Goal: Task Accomplishment & Management: Manage account settings

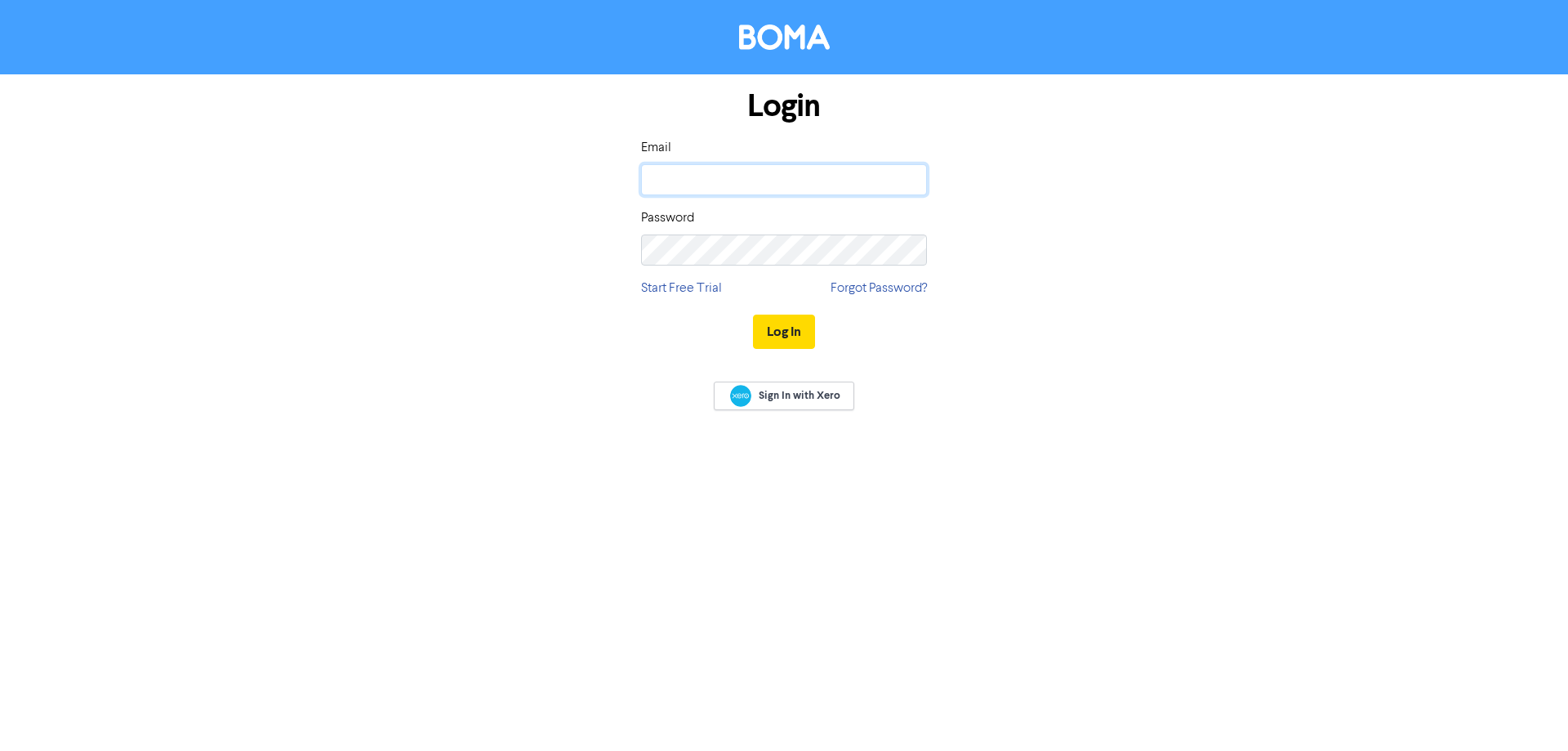
click at [676, 171] on input "email" at bounding box center [784, 180] width 286 height 31
paste input "marketing@afsl.nz"
type input "marketing@afsl.nz"
click at [790, 330] on button "Log In" at bounding box center [784, 332] width 62 height 35
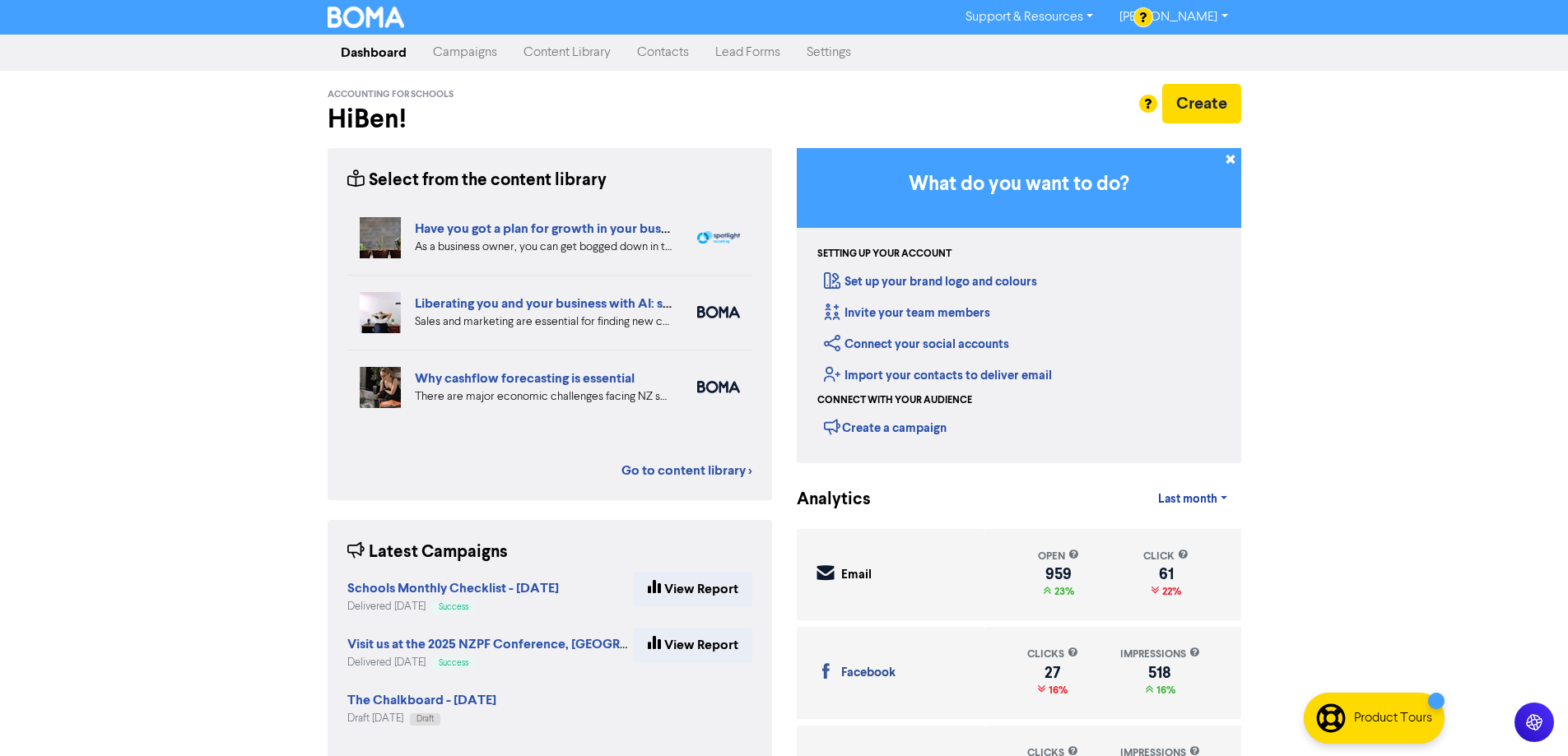
click at [465, 55] on link "Campaigns" at bounding box center [465, 52] width 90 height 33
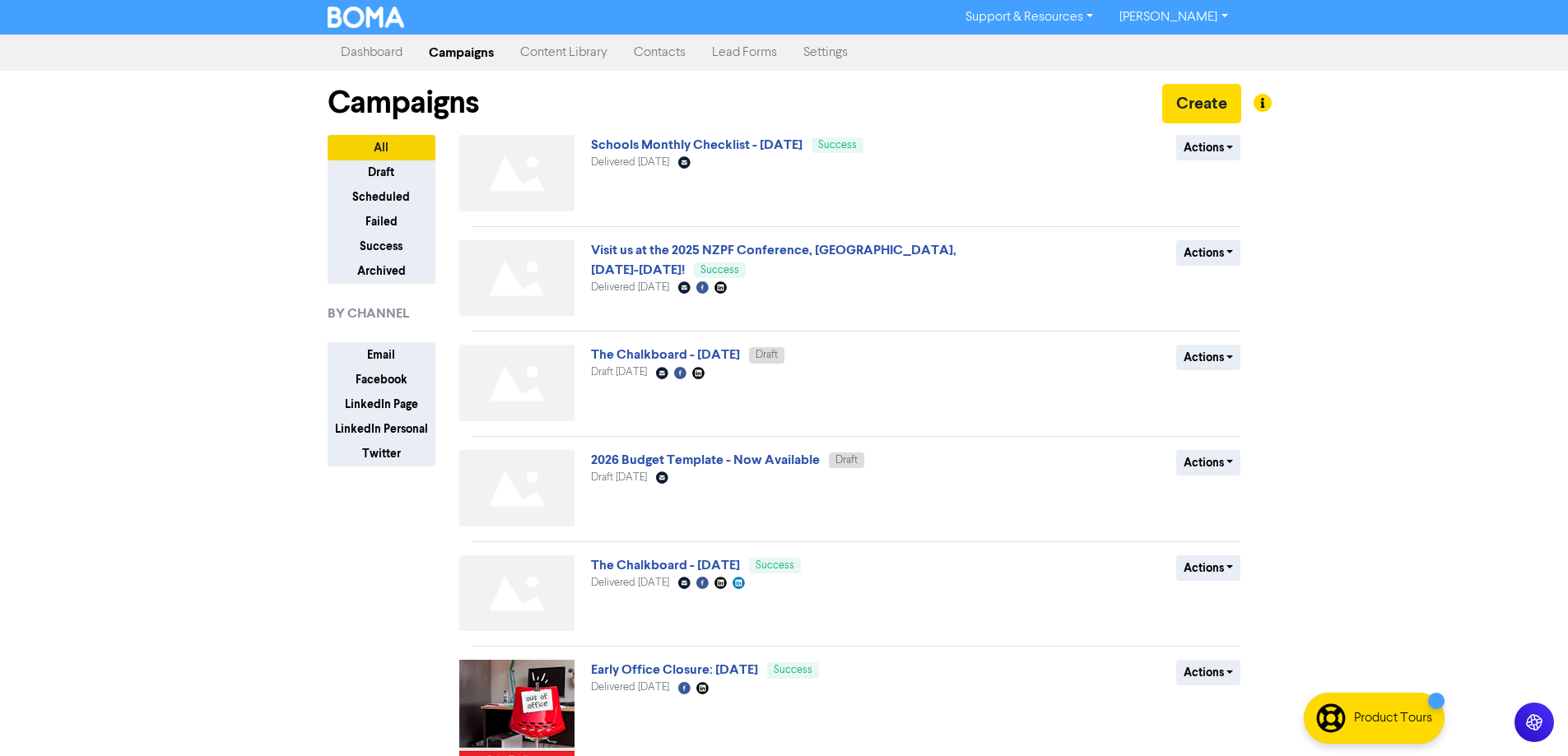
click at [368, 57] on link "Dashboard" at bounding box center [372, 52] width 88 height 33
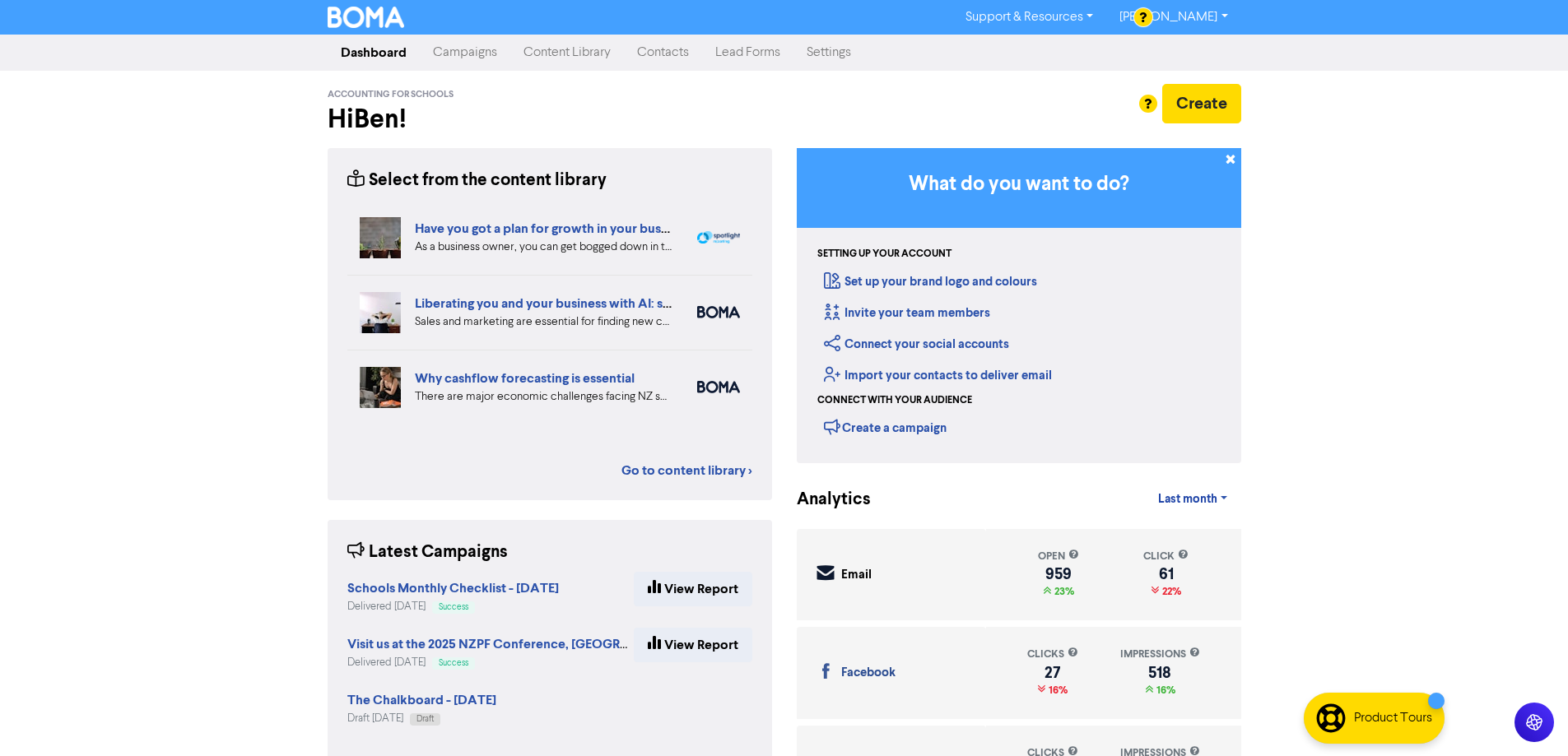
scroll to position [68, 0]
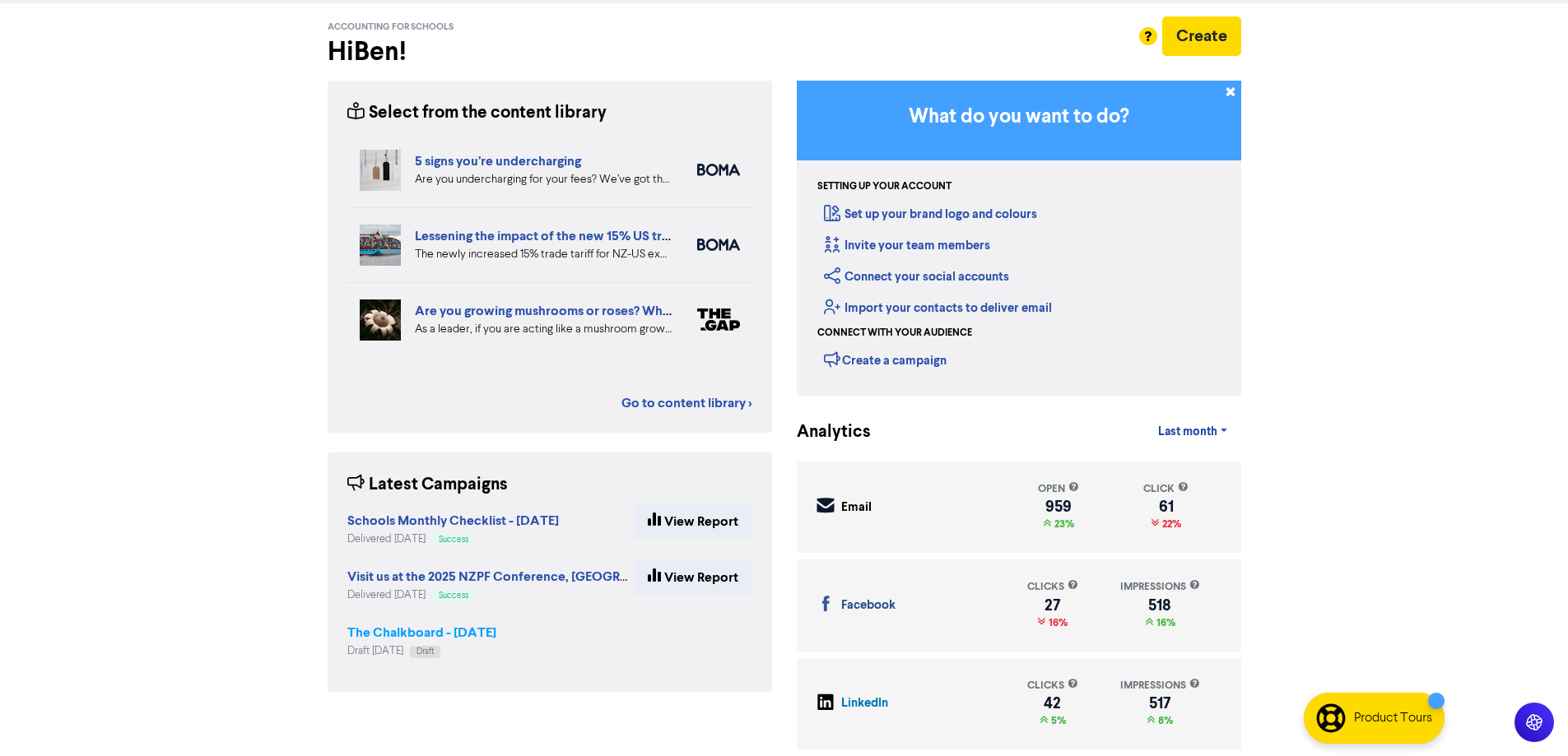
click at [487, 628] on strong "The Chalkboard - [DATE]" at bounding box center [422, 633] width 149 height 17
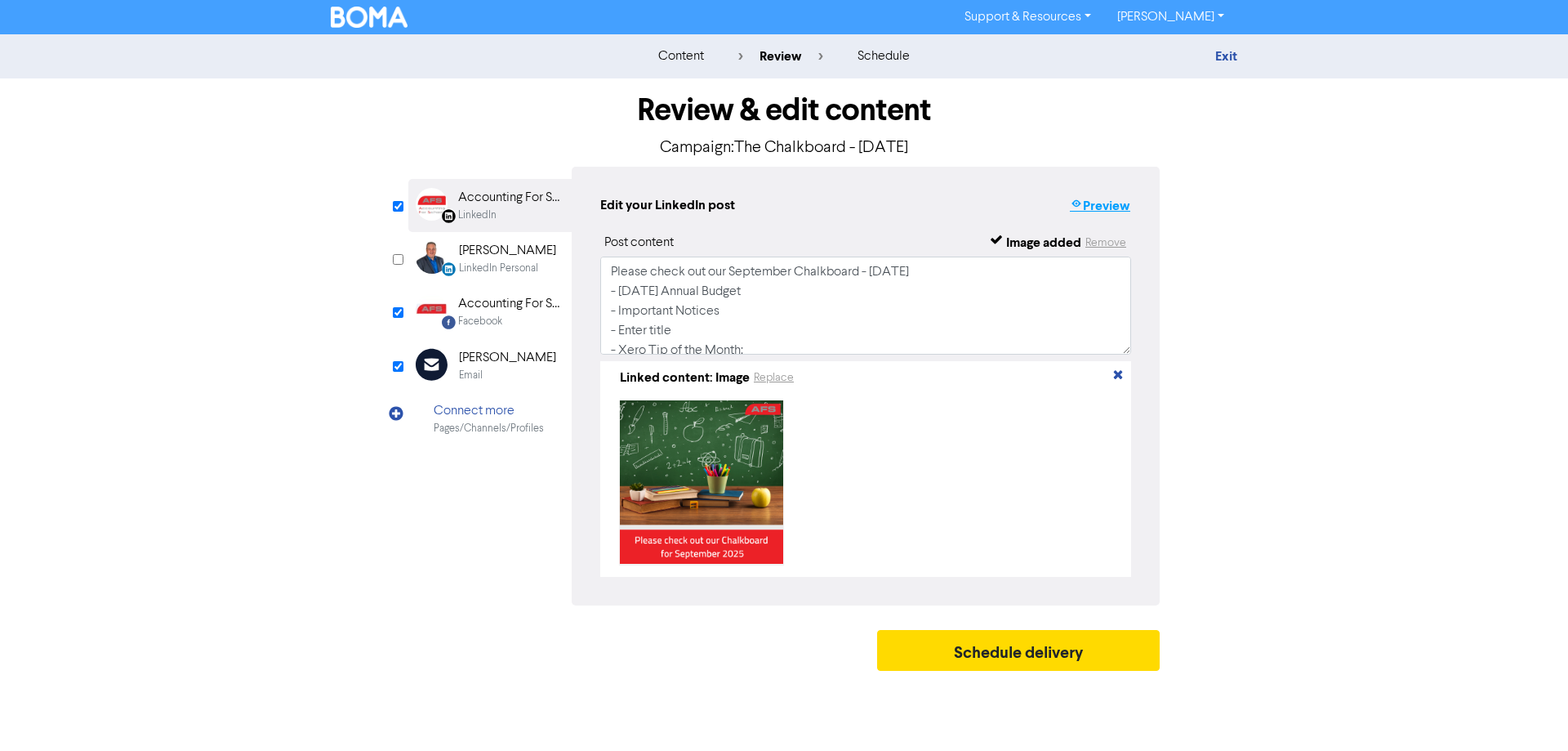
click at [1105, 205] on button "Preview" at bounding box center [1100, 206] width 62 height 21
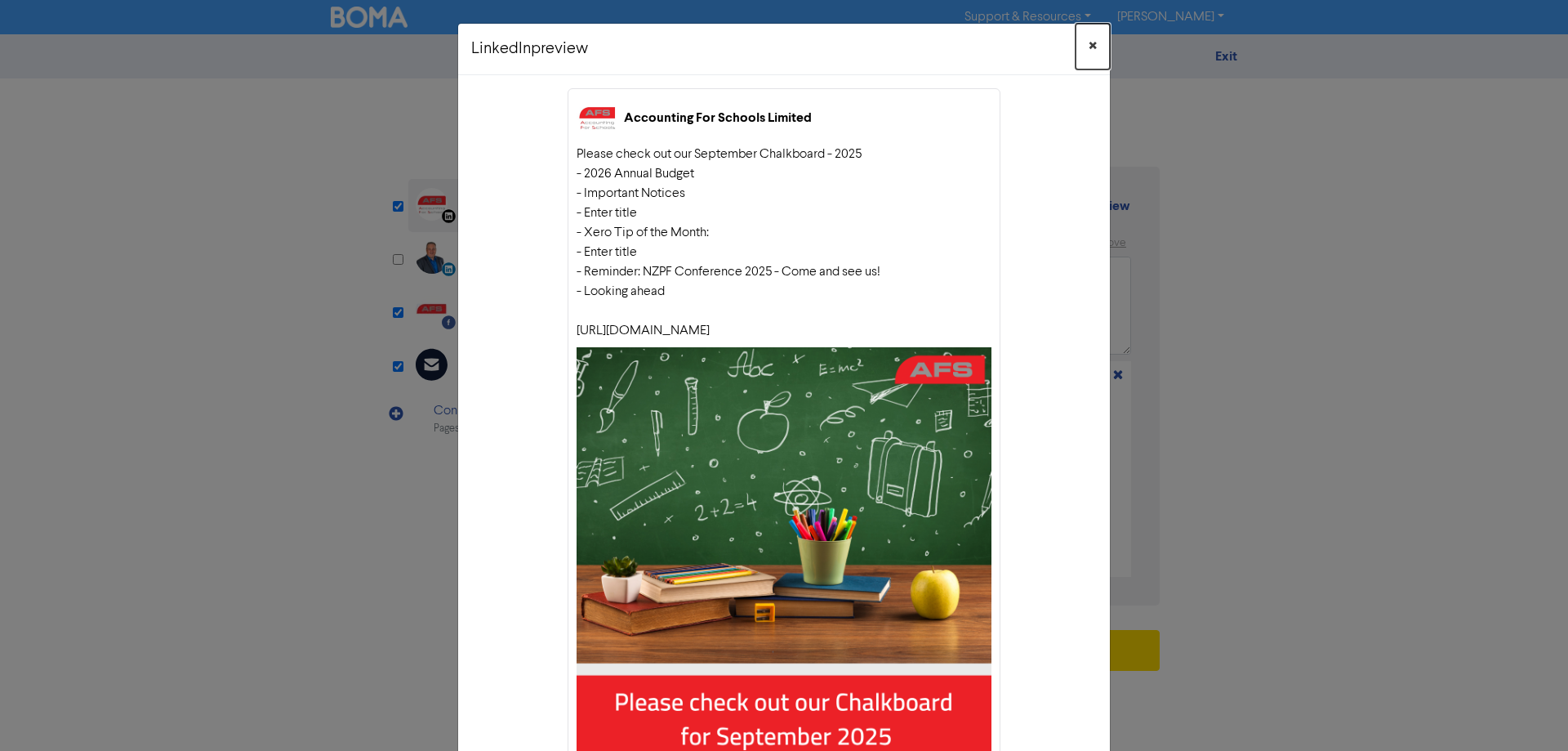
click at [1089, 46] on span "×" at bounding box center [1093, 47] width 8 height 25
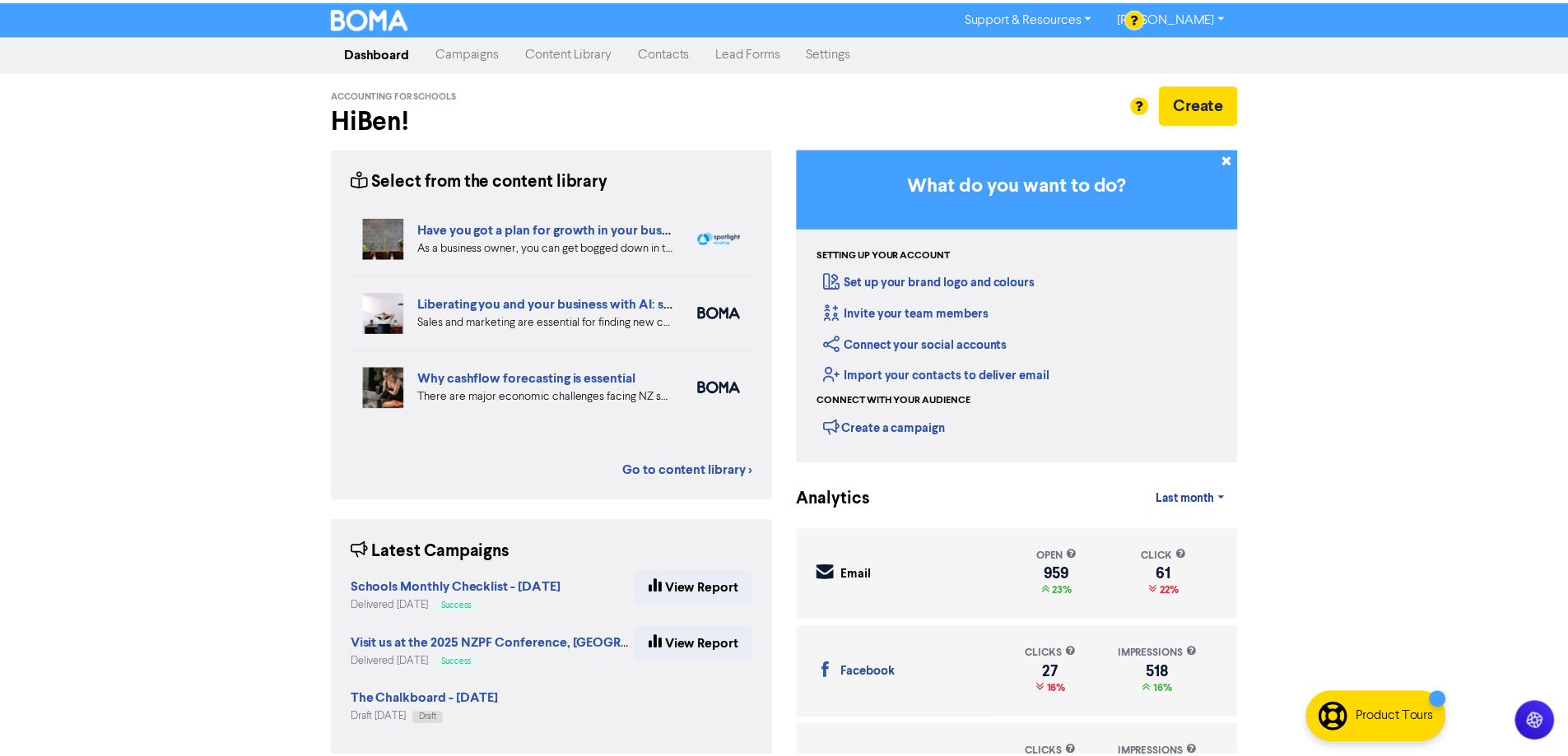
scroll to position [68, 0]
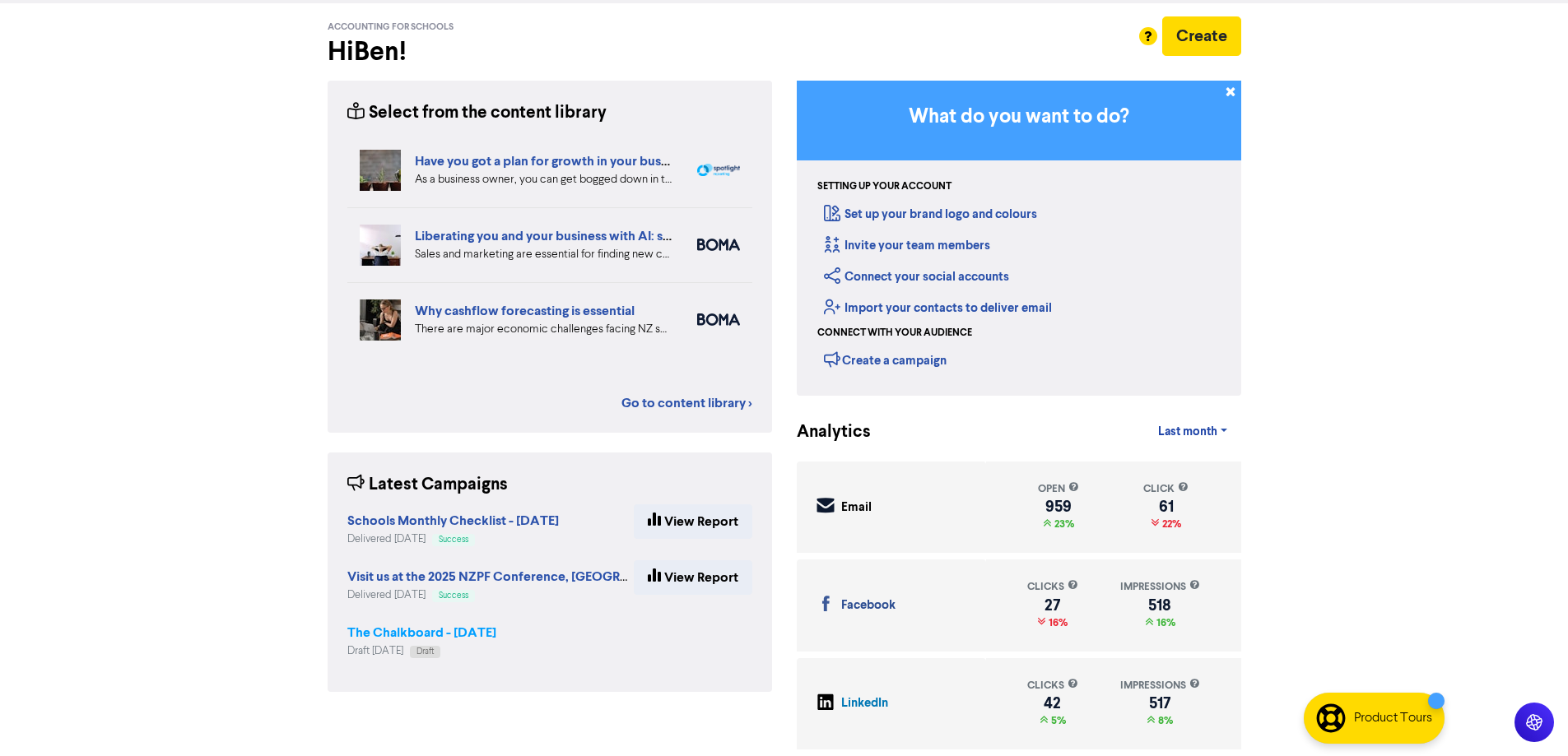
click at [432, 627] on strong "The Chalkboard - [DATE]" at bounding box center [422, 633] width 149 height 17
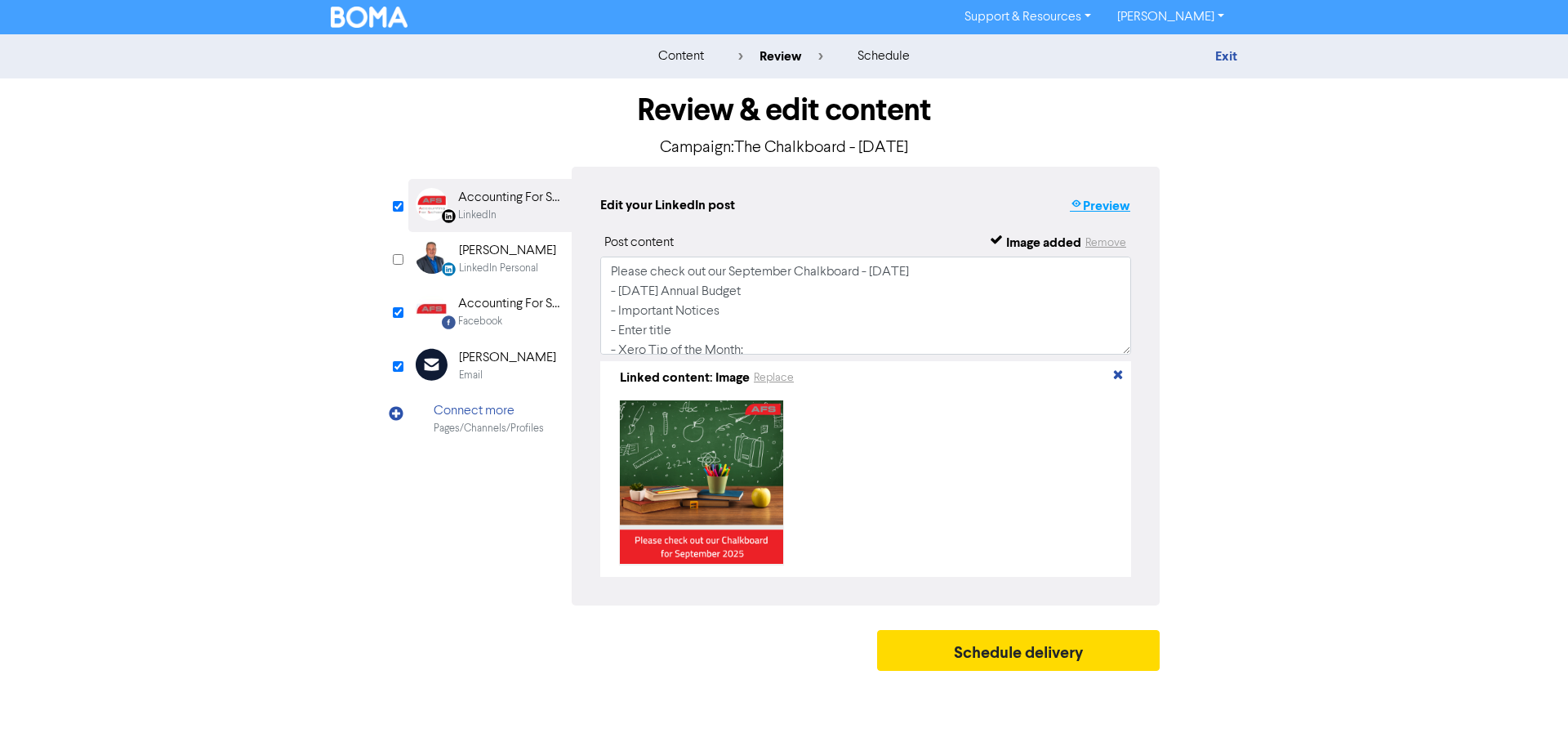
click at [1093, 204] on button "Preview" at bounding box center [1100, 206] width 62 height 21
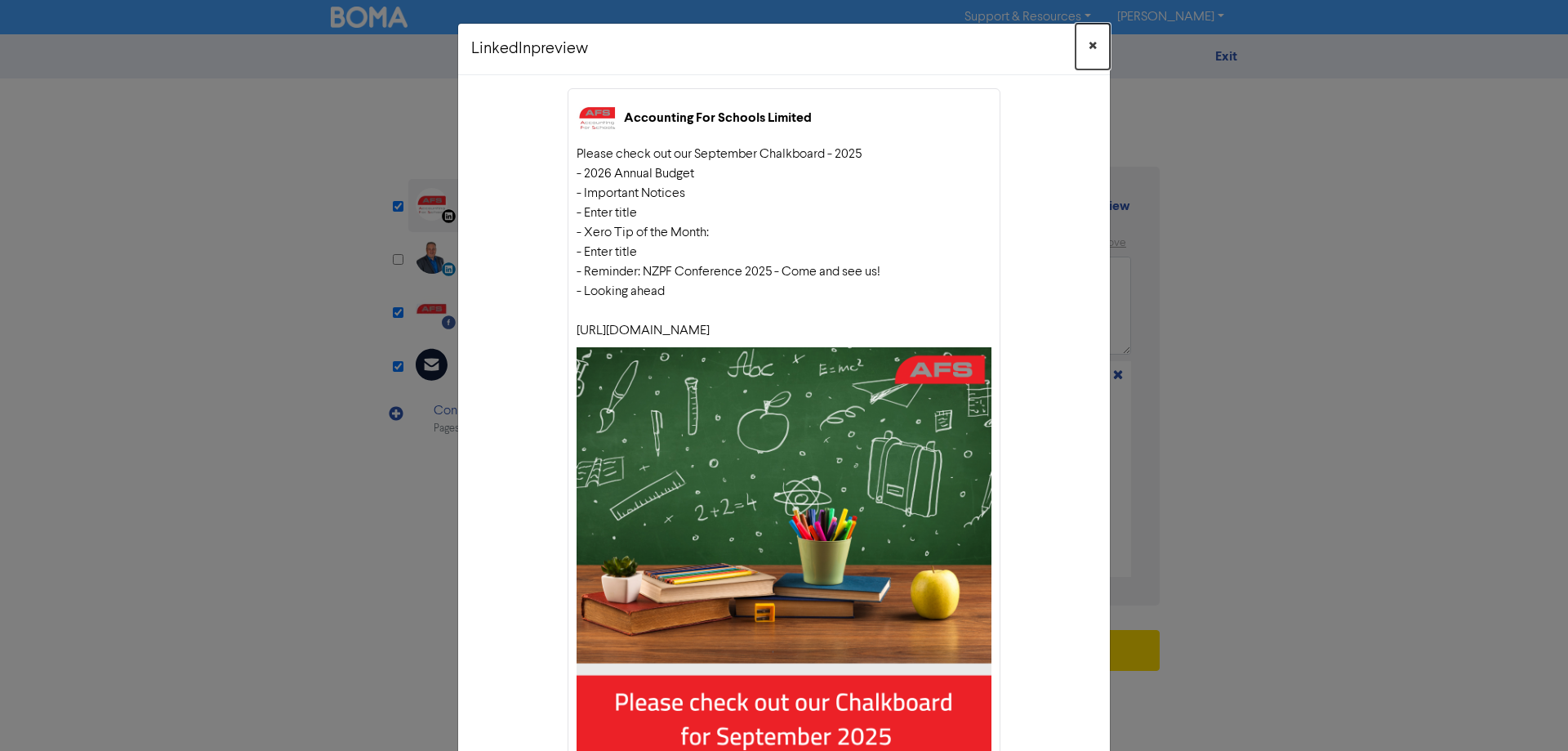
click at [1091, 42] on span "×" at bounding box center [1093, 47] width 8 height 25
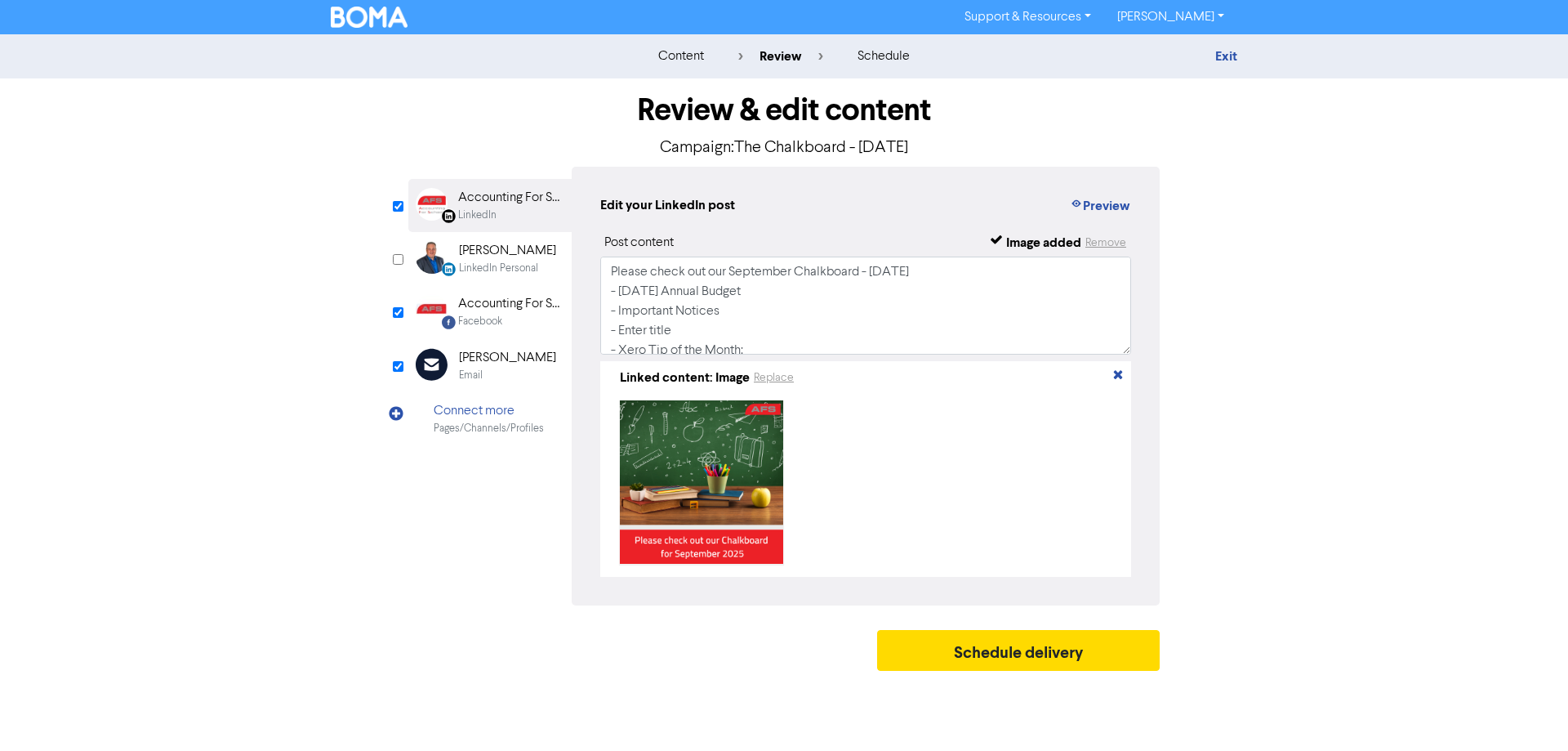
click at [689, 497] on object at bounding box center [701, 482] width 164 height 164
click at [709, 545] on object at bounding box center [701, 482] width 164 height 164
click at [713, 523] on object at bounding box center [701, 482] width 164 height 164
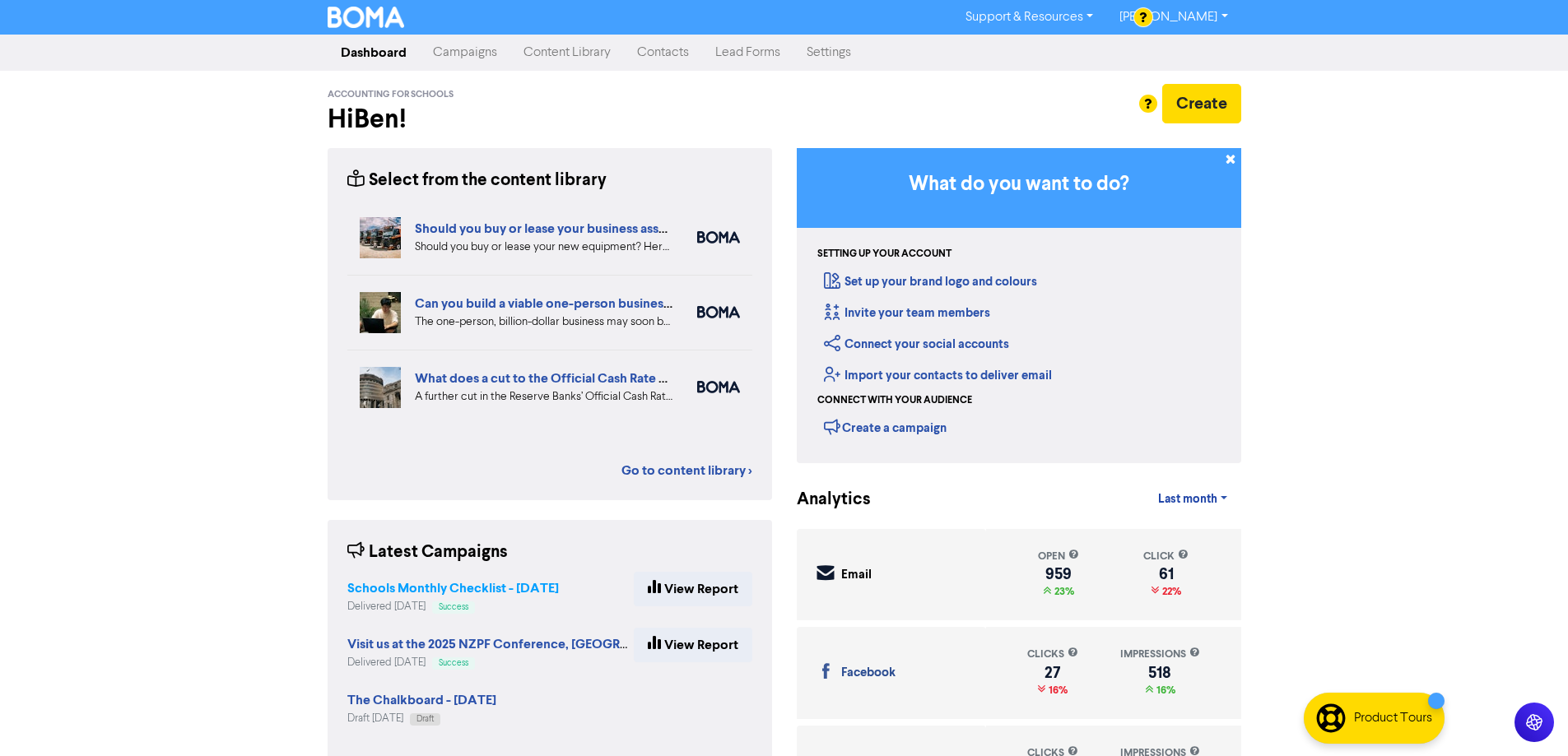
click at [467, 587] on strong "Schools Monthly Checklist - [DATE]" at bounding box center [453, 588] width 212 height 17
click at [352, 6] on img at bounding box center [367, 17] width 77 height 21
click at [553, 50] on link "Content Library" at bounding box center [567, 52] width 113 height 33
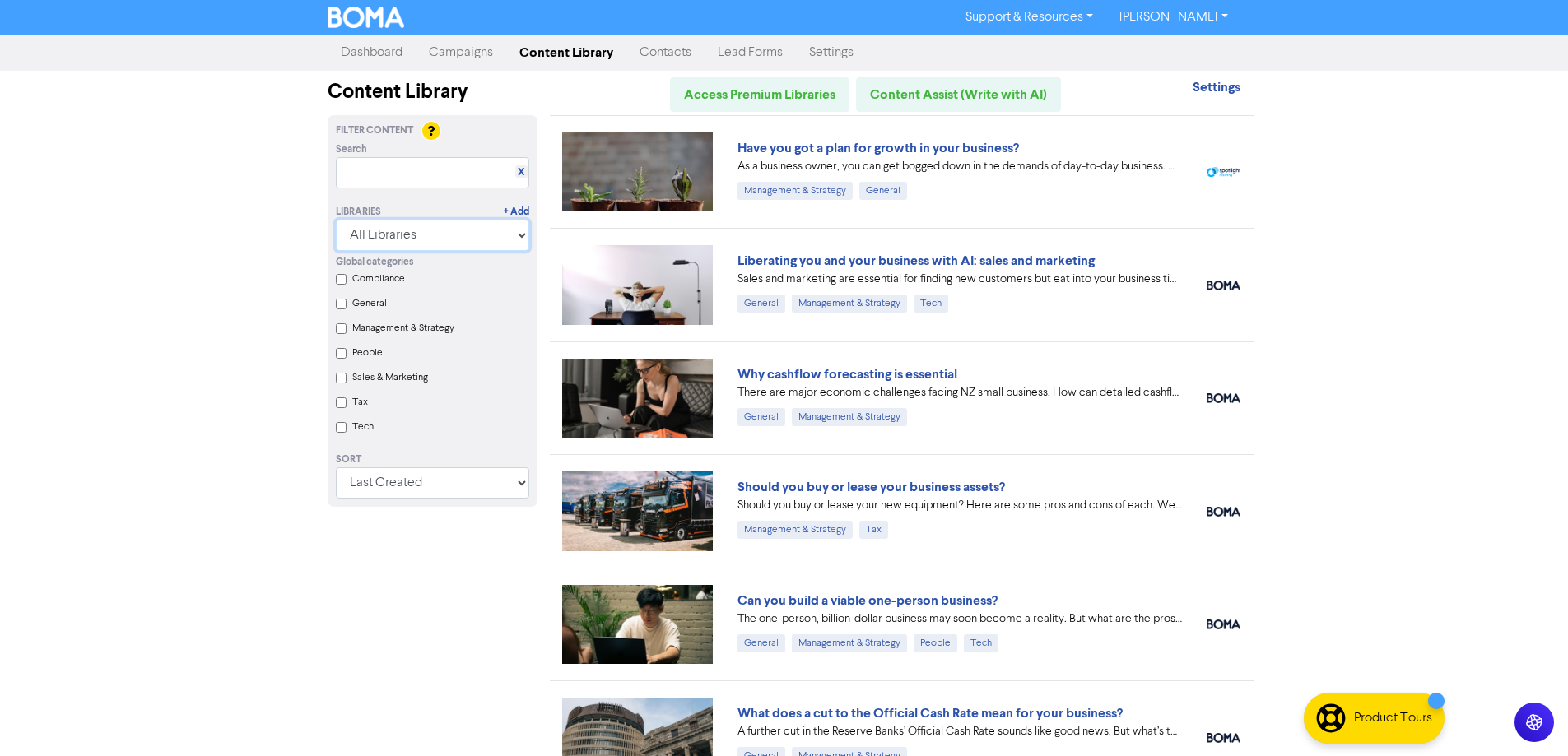
click at [523, 240] on select "All Libraries BOMA Other Partners Xero" at bounding box center [433, 236] width 193 height 31
click at [839, 141] on link "Have you got a plan for growth in your business?" at bounding box center [878, 148] width 282 height 17
click at [814, 376] on link "Why cashflow forecasting is essential" at bounding box center [847, 375] width 220 height 17
click at [366, 47] on link "Dashboard" at bounding box center [372, 52] width 88 height 33
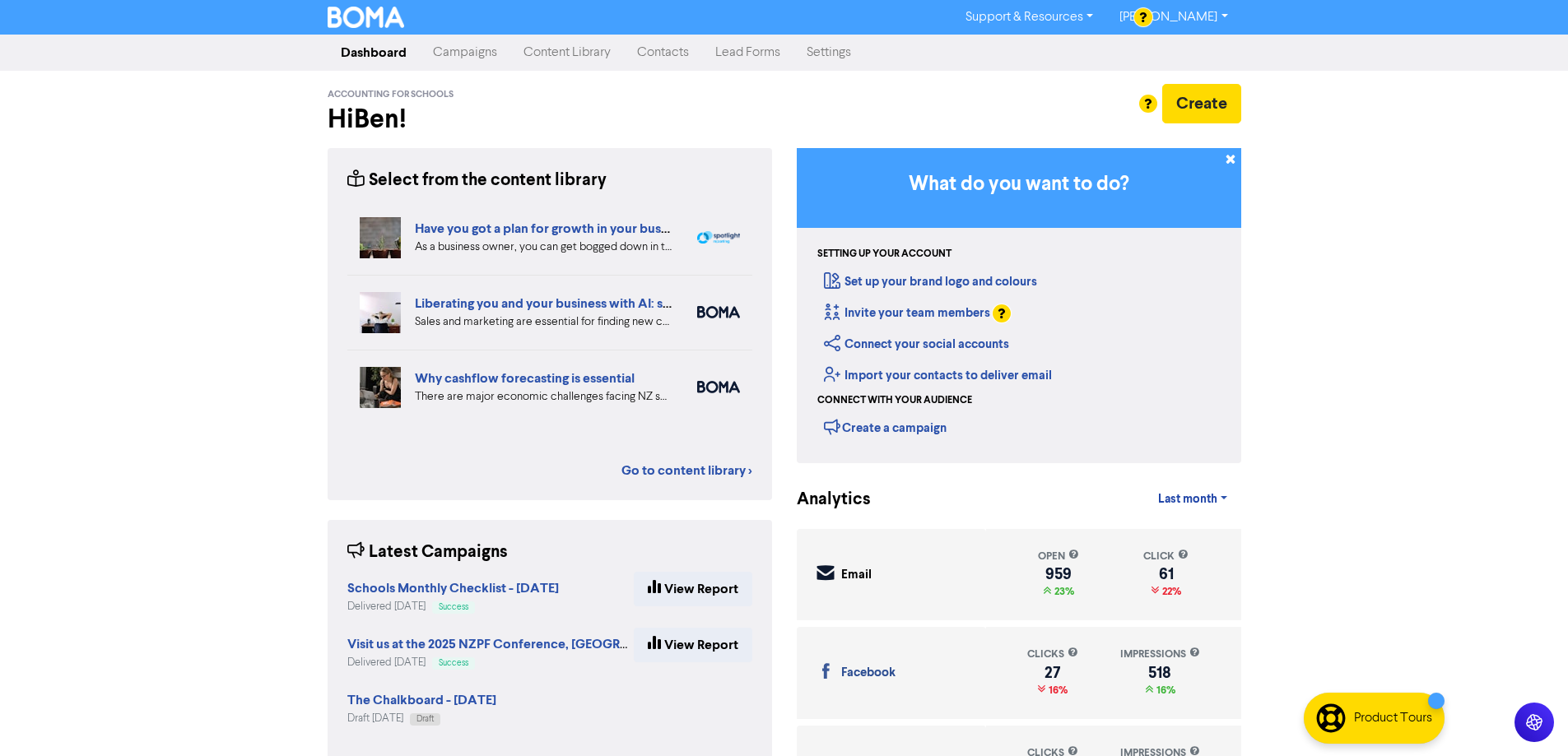
click at [471, 49] on link "Campaigns" at bounding box center [465, 52] width 90 height 33
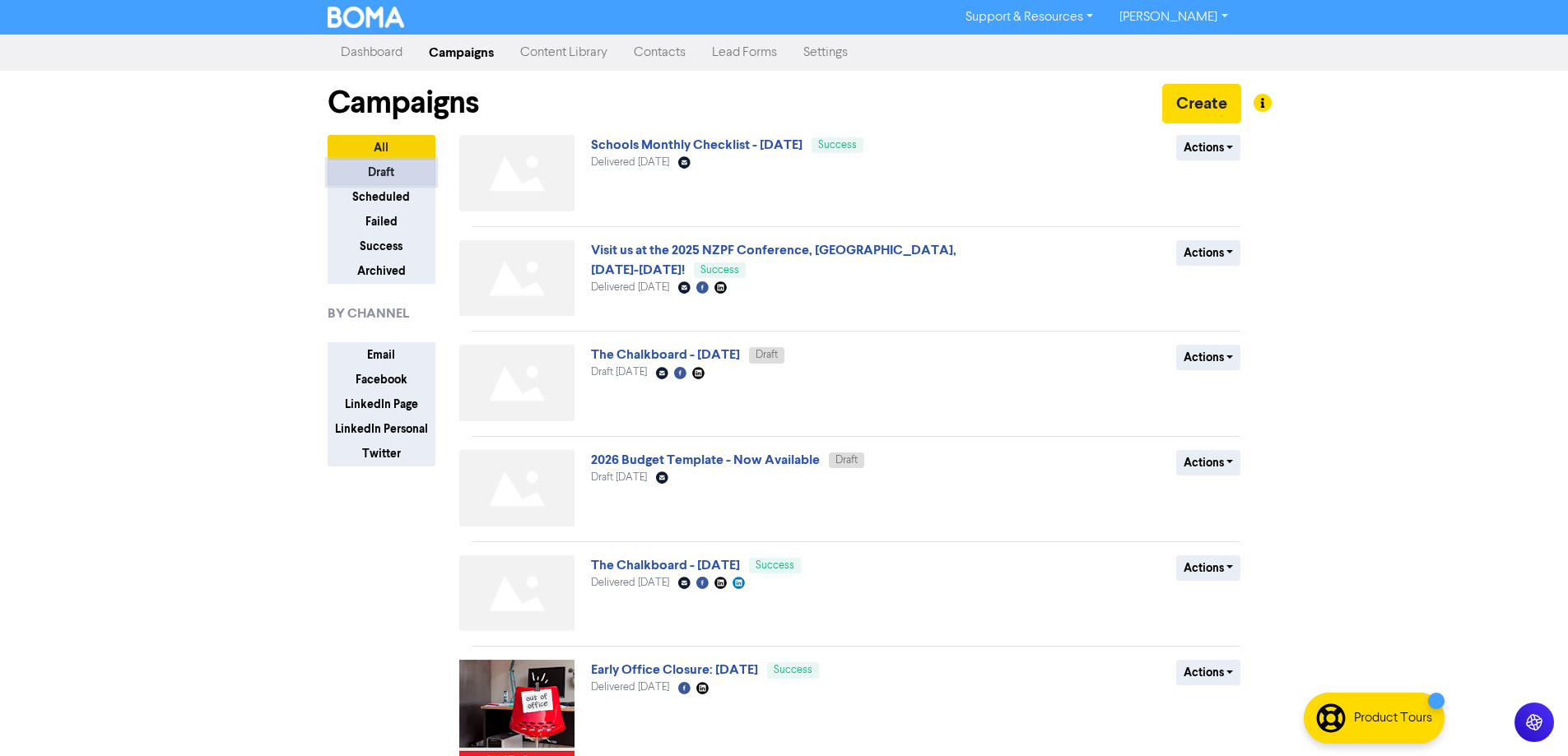
click at [366, 172] on button "Draft" at bounding box center [381, 172] width 108 height 26
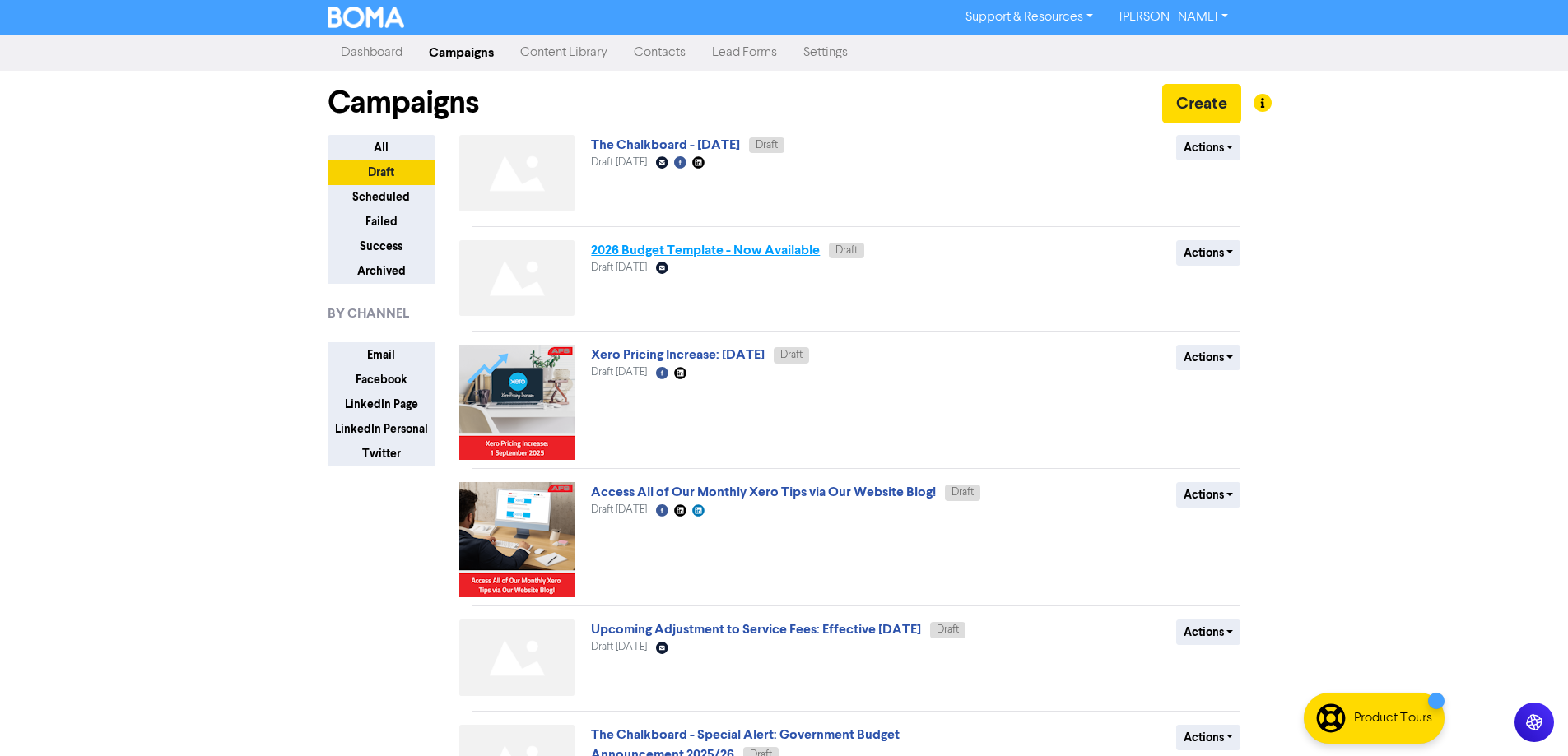
click at [608, 245] on link "2026 Budget Template - Now Available" at bounding box center [705, 250] width 228 height 17
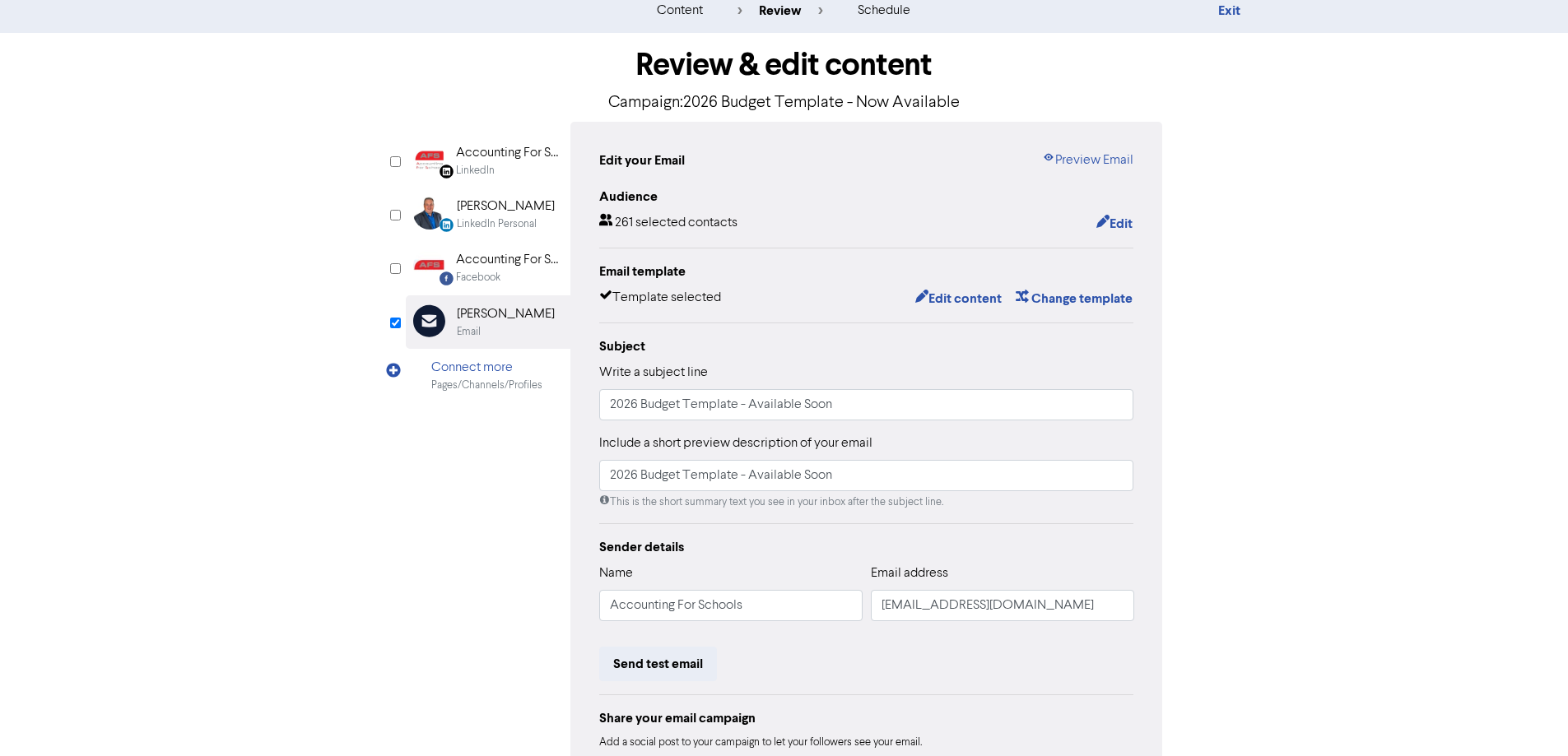
scroll to position [22, 0]
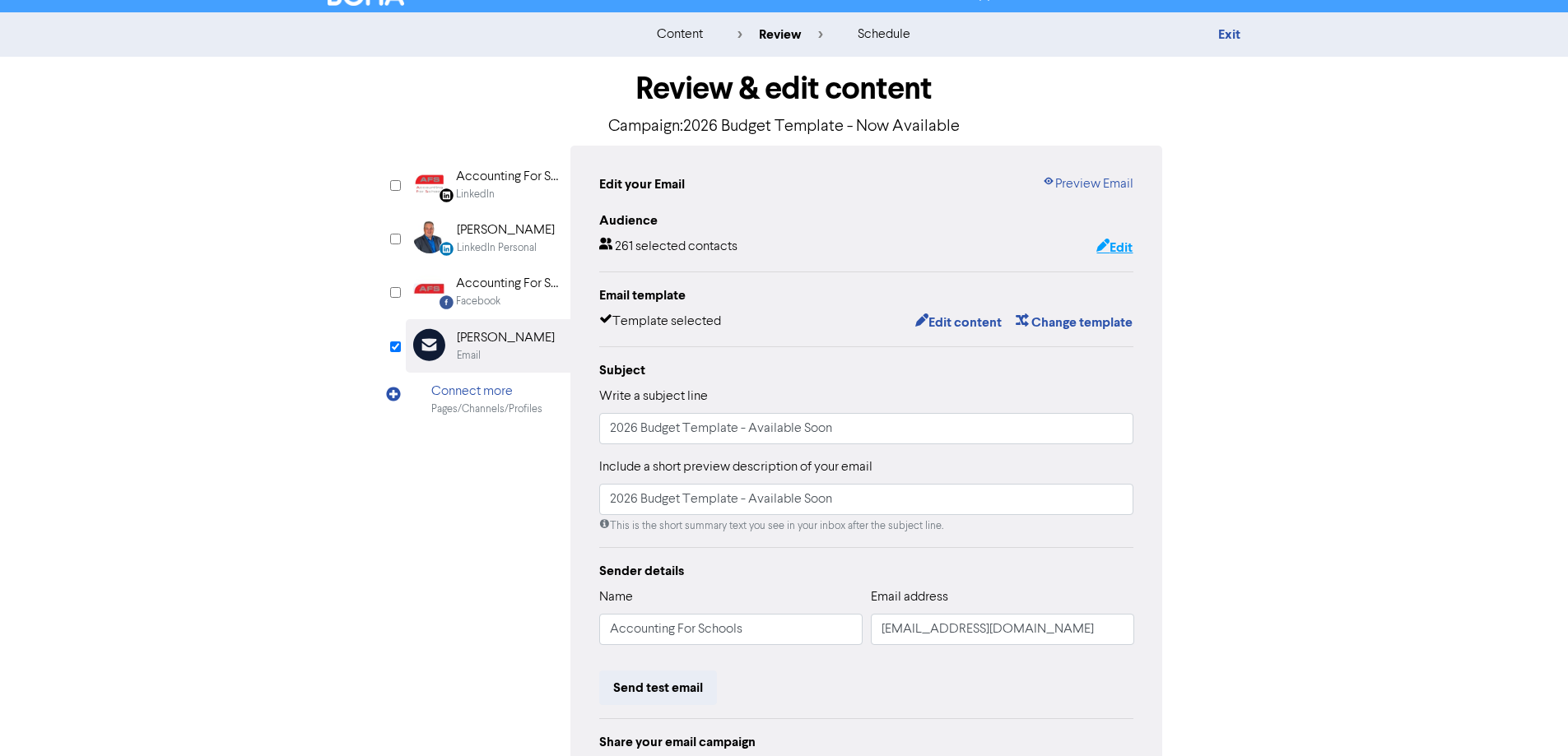
click at [1116, 250] on button "Edit" at bounding box center [1114, 247] width 38 height 21
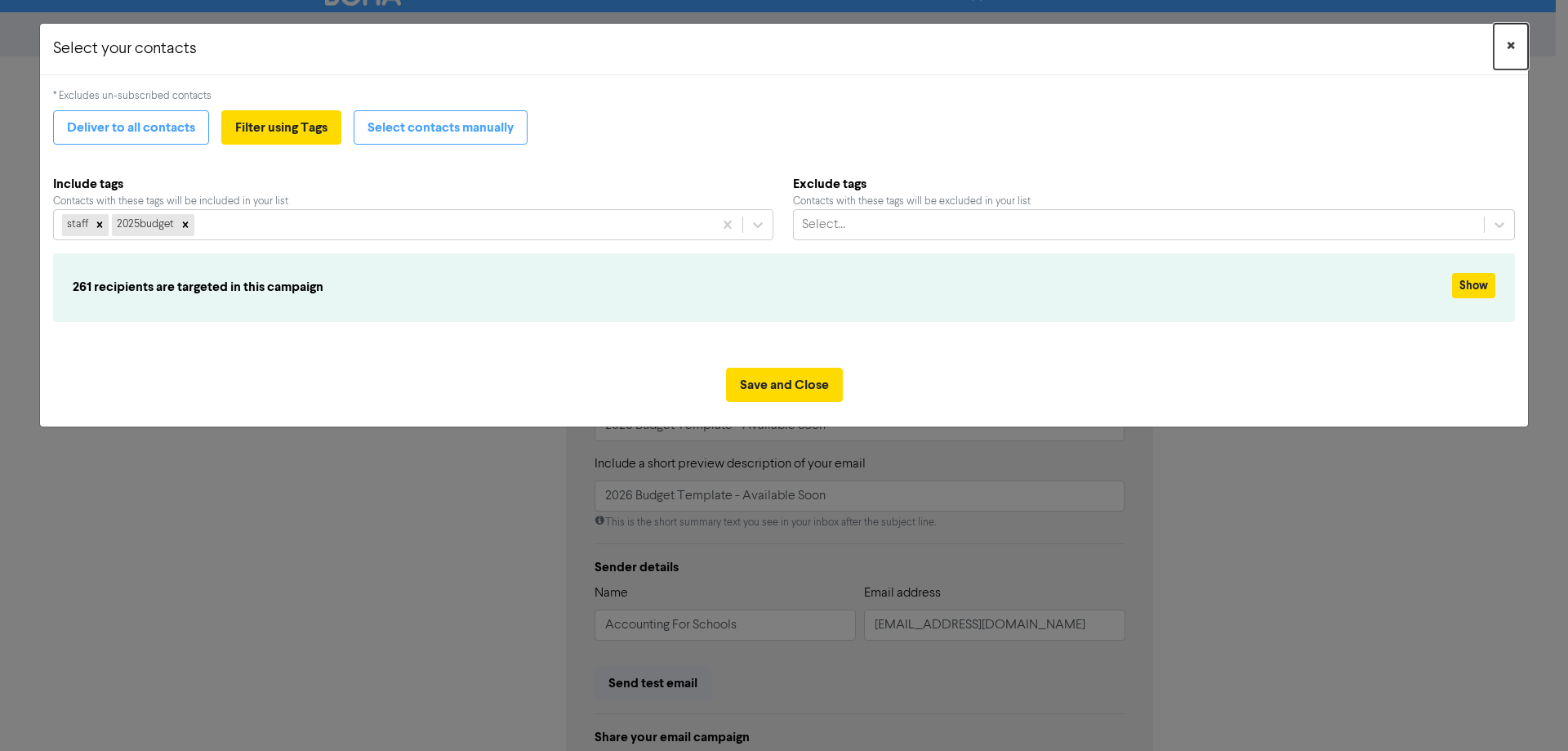
click at [1516, 44] on button "×" at bounding box center [1511, 47] width 35 height 46
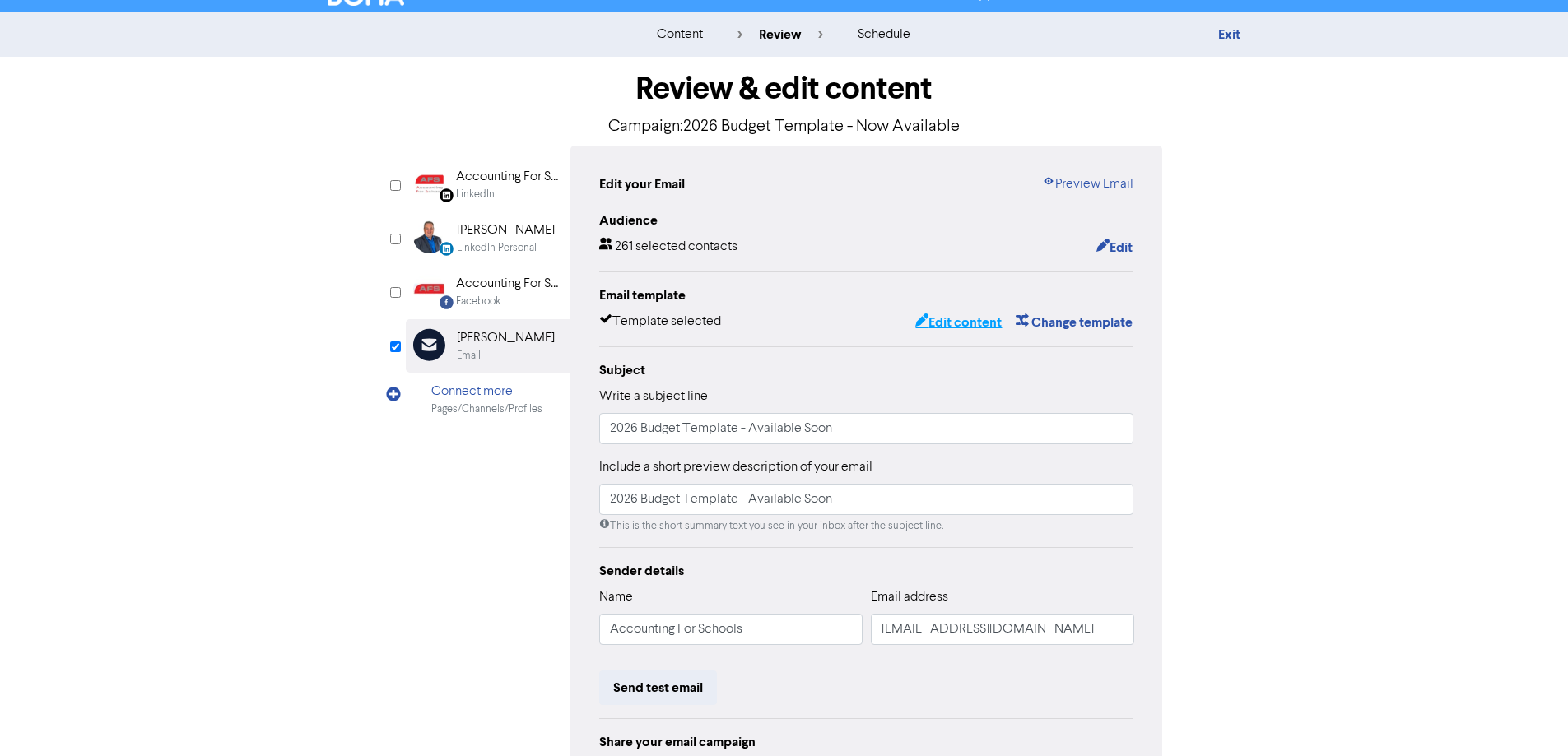
click at [956, 323] on button "Edit content" at bounding box center [959, 322] width 88 height 21
